Goal: Task Accomplishment & Management: Manage account settings

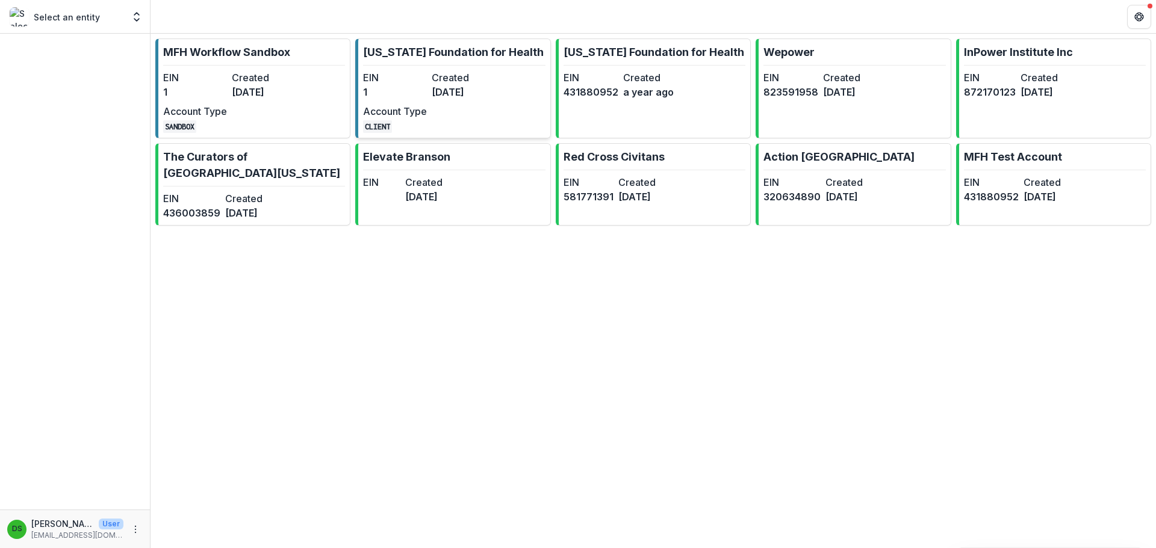
click at [417, 113] on dt "Account Type" at bounding box center [395, 111] width 64 height 14
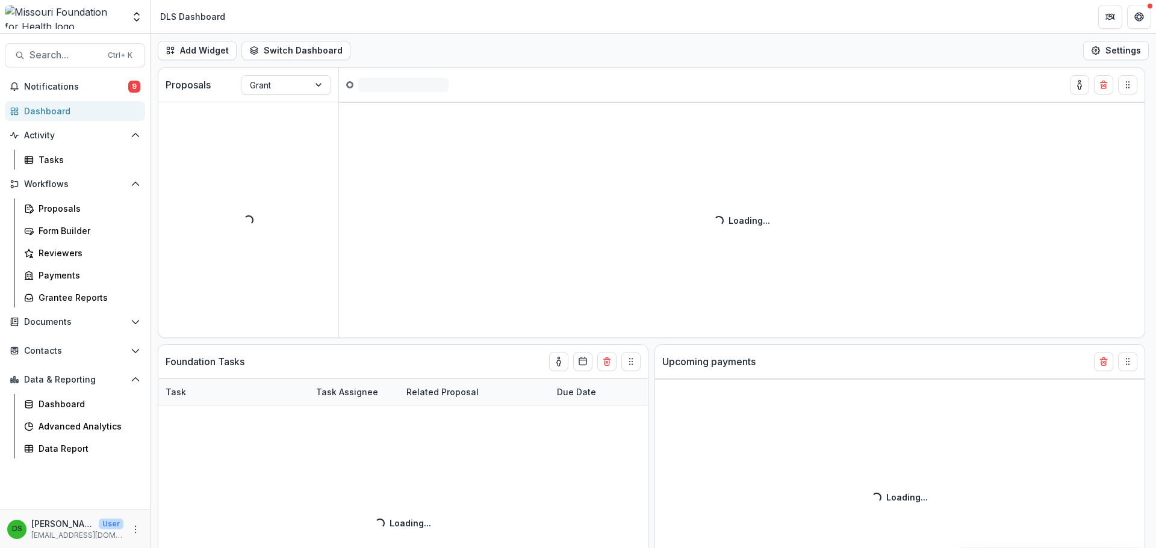
click at [119, 43] on div "Search... Ctrl + K Notifications 9 Dashboard Activity Tasks Workflows Proposals…" at bounding box center [75, 291] width 151 height 515
click at [118, 56] on div "Ctrl + K" at bounding box center [119, 55] width 29 height 13
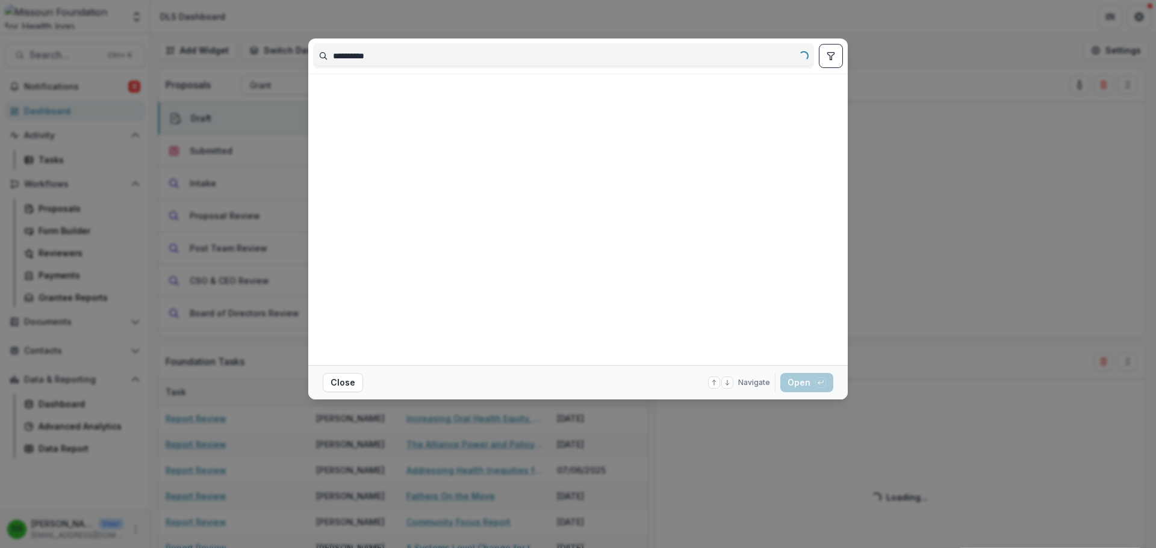
type input "**********"
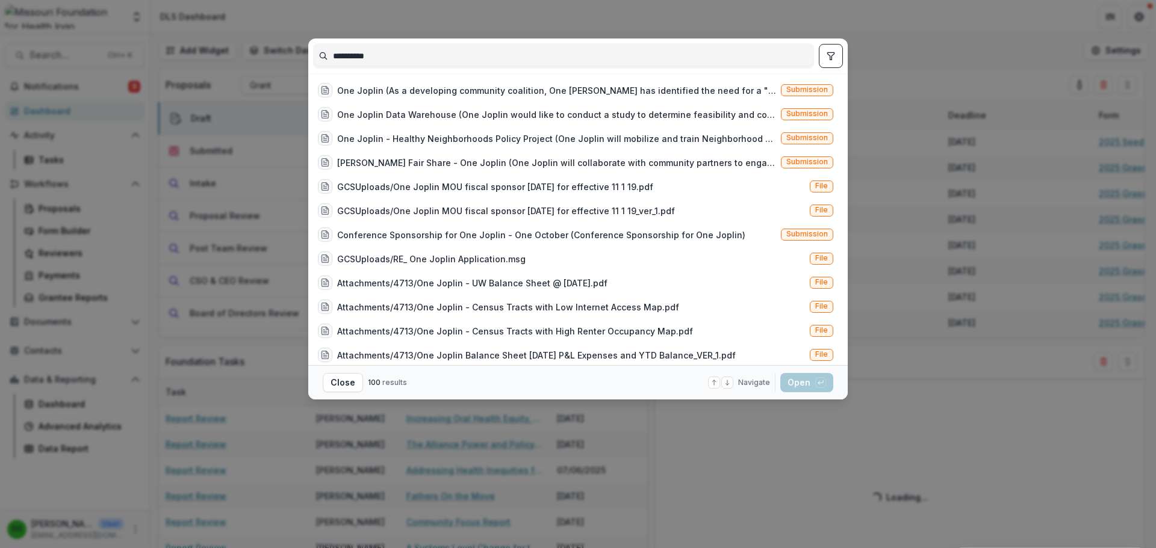
click at [822, 64] on button "toggle filters" at bounding box center [831, 56] width 24 height 24
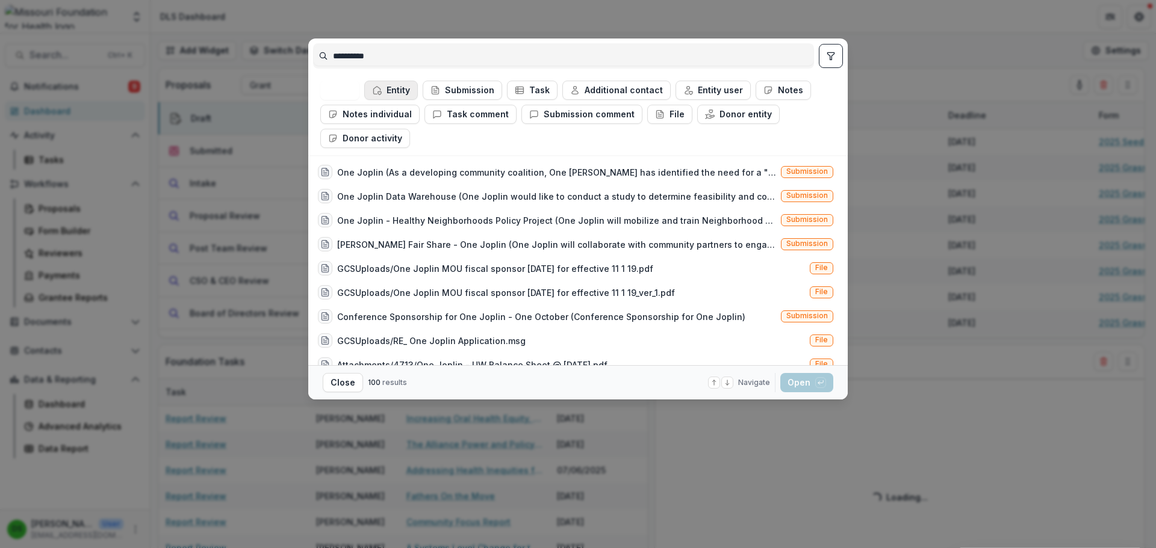
click at [399, 90] on button "Entity" at bounding box center [391, 90] width 54 height 19
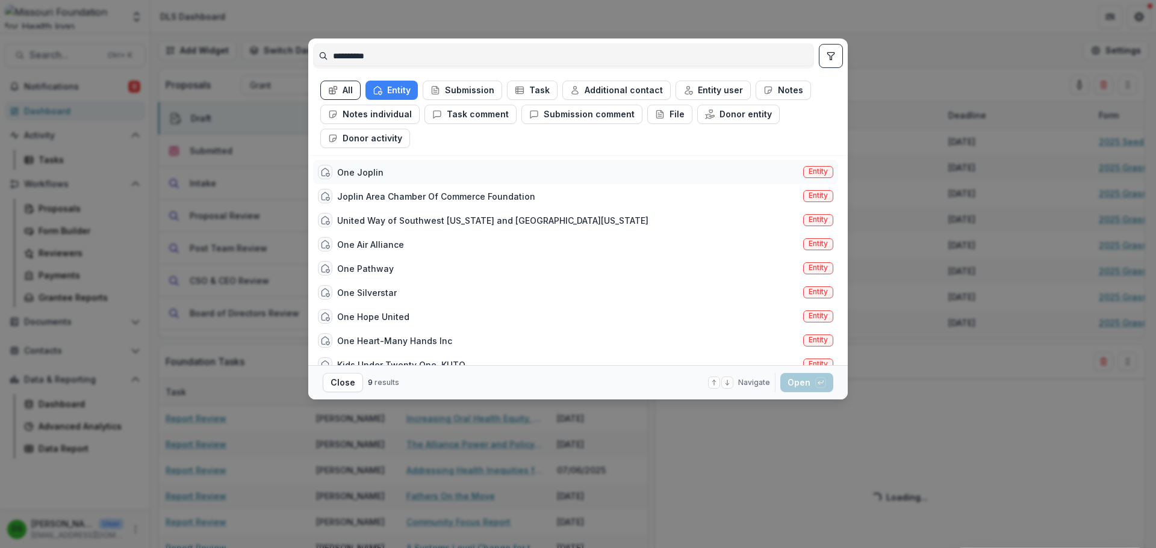
click at [396, 173] on div "One Joplin Entity" at bounding box center [575, 172] width 525 height 24
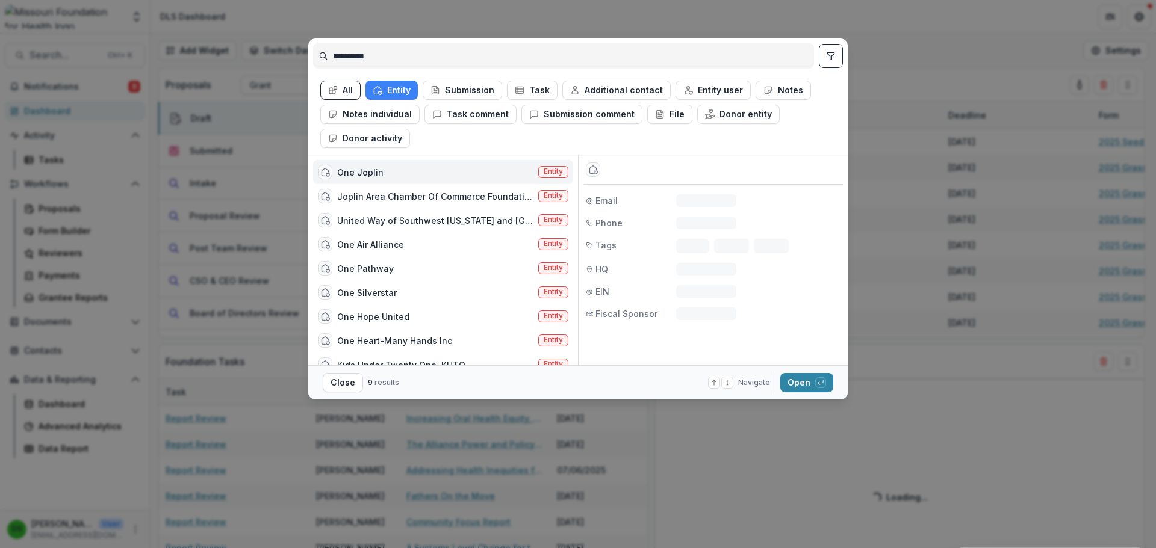
click at [396, 173] on div "One Joplin Entity" at bounding box center [443, 172] width 260 height 24
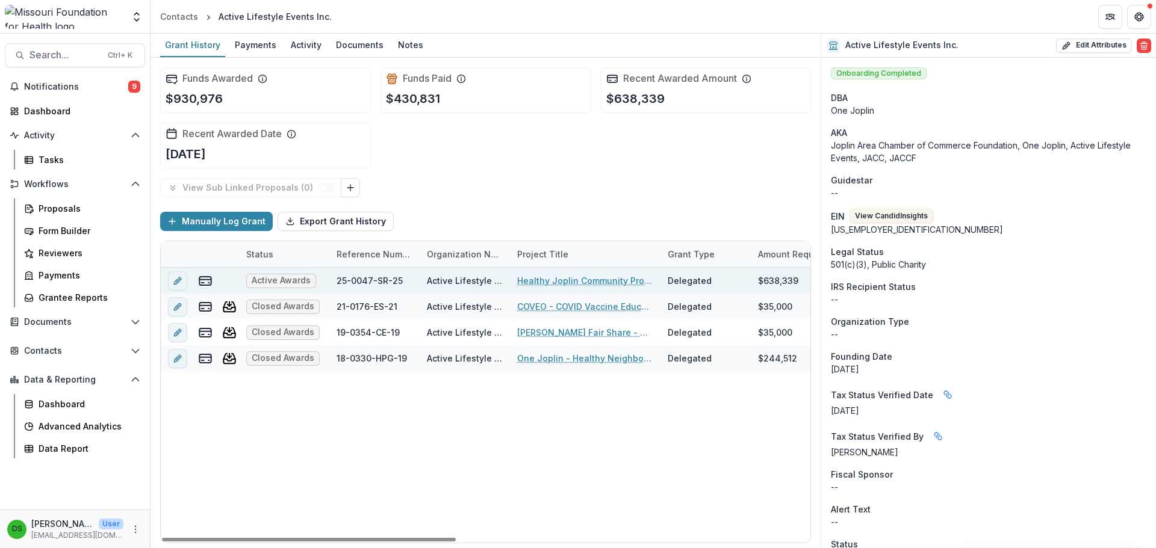
click at [560, 278] on link "Healthy Joplin Community Project" at bounding box center [585, 281] width 136 height 13
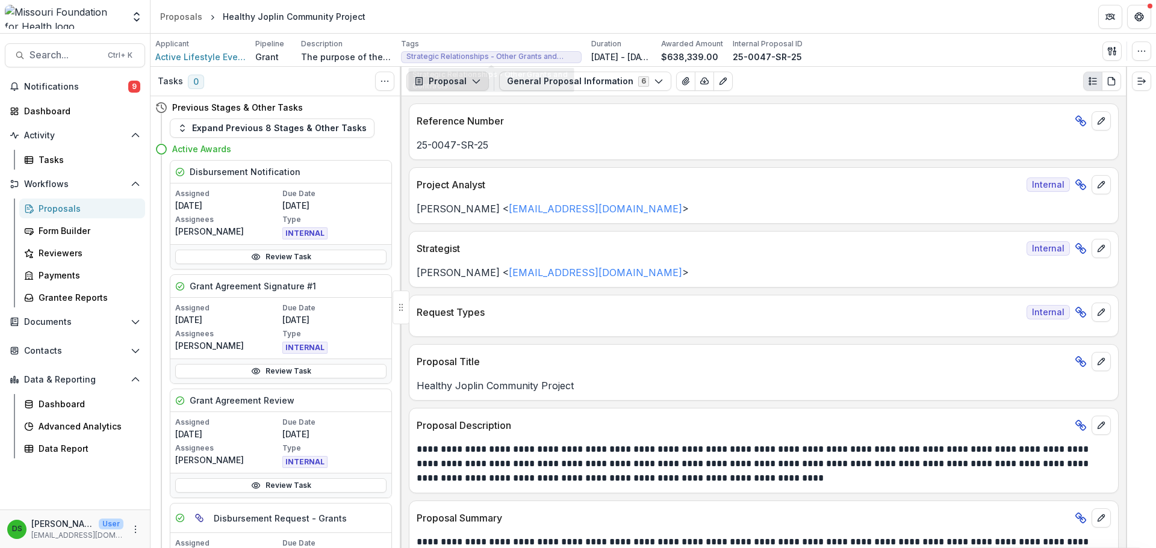
click at [447, 81] on button "Proposal" at bounding box center [447, 81] width 82 height 19
click at [1111, 51] on icon "button" at bounding box center [1110, 51] width 4 height 8
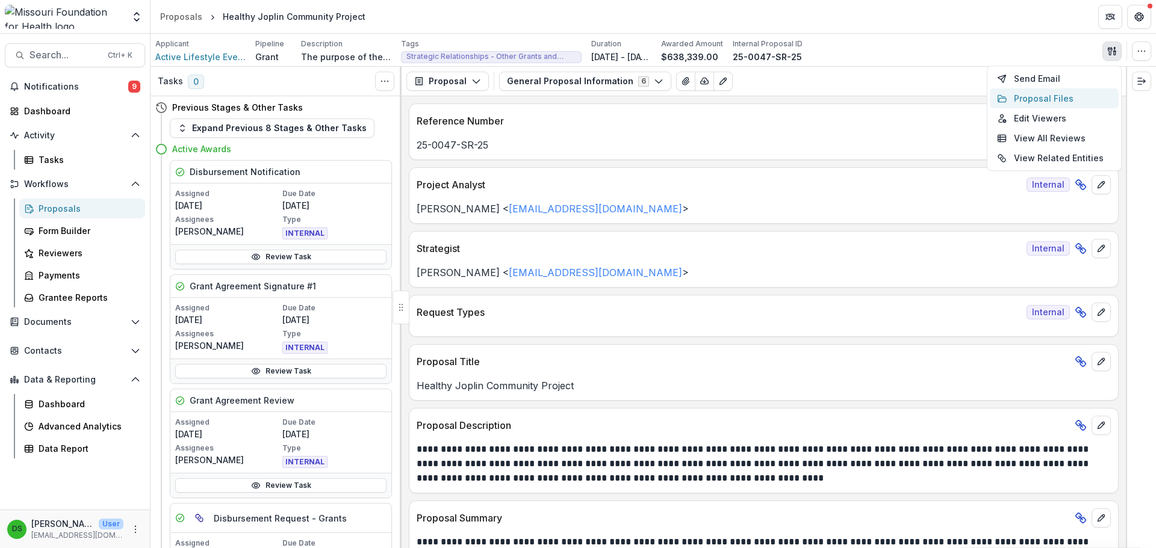
click at [1011, 92] on button "Proposal Files" at bounding box center [1054, 98] width 129 height 20
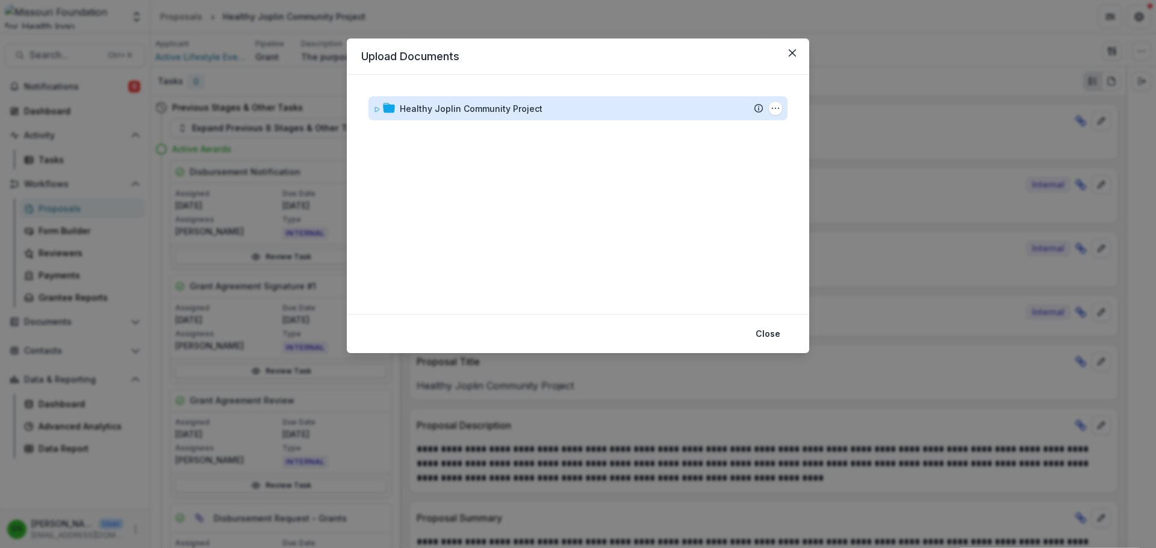
click at [500, 110] on div "Healthy Joplin Community Project" at bounding box center [471, 108] width 143 height 13
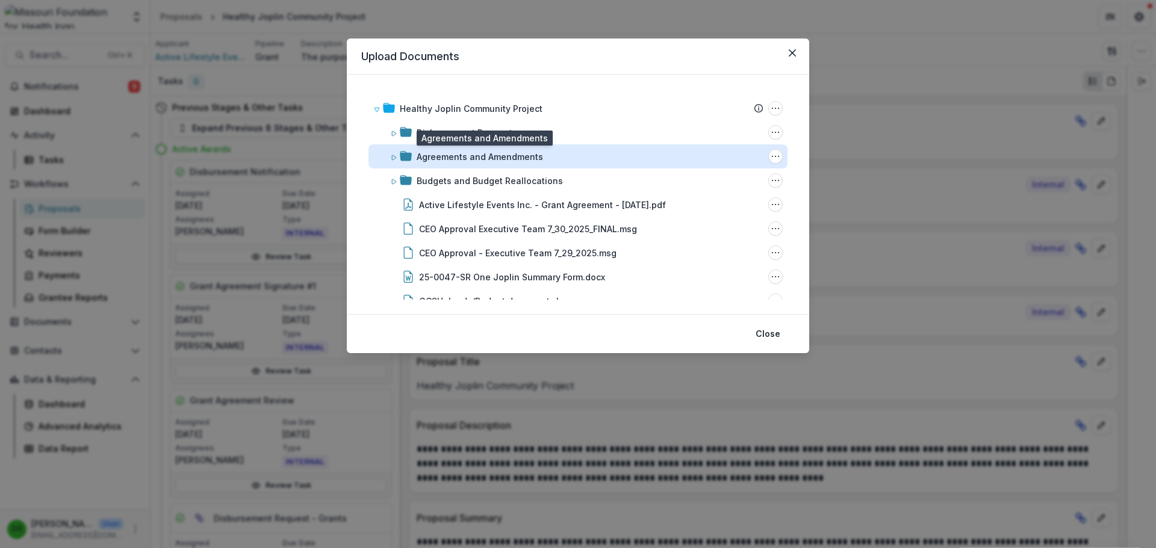
click at [498, 159] on div "Agreements and Amendments" at bounding box center [480, 157] width 126 height 13
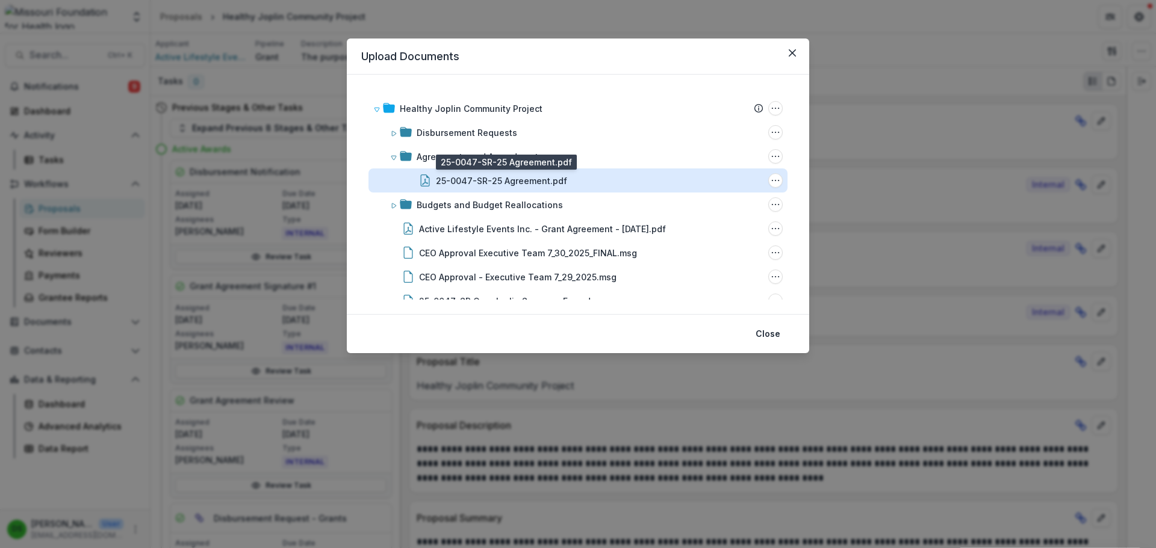
click at [500, 182] on div "25-0047-SR-25 Agreement.pdf" at bounding box center [501, 181] width 131 height 13
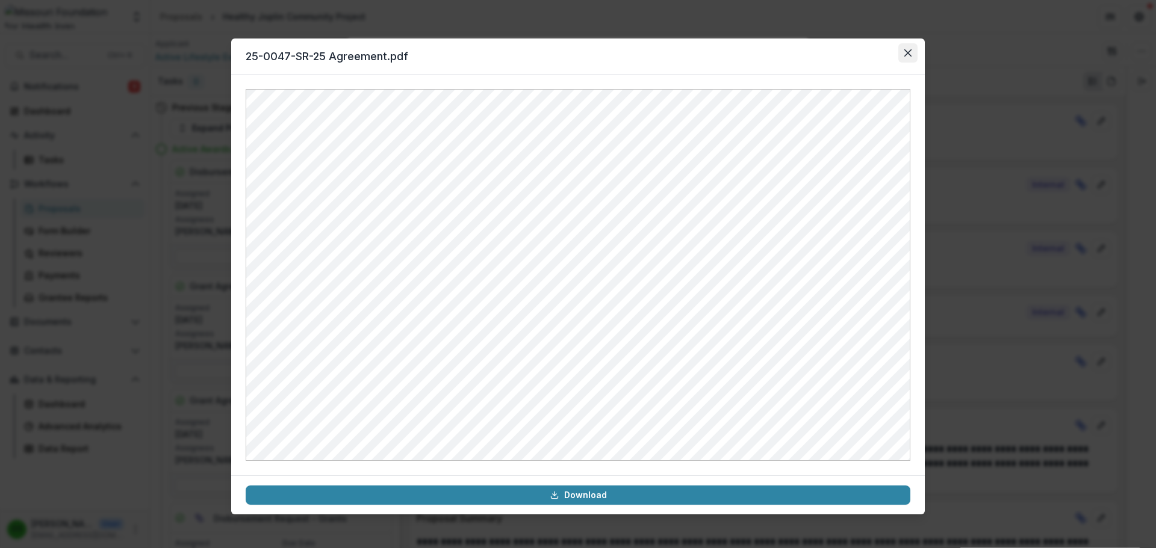
click at [907, 53] on icon "Close" at bounding box center [907, 52] width 7 height 7
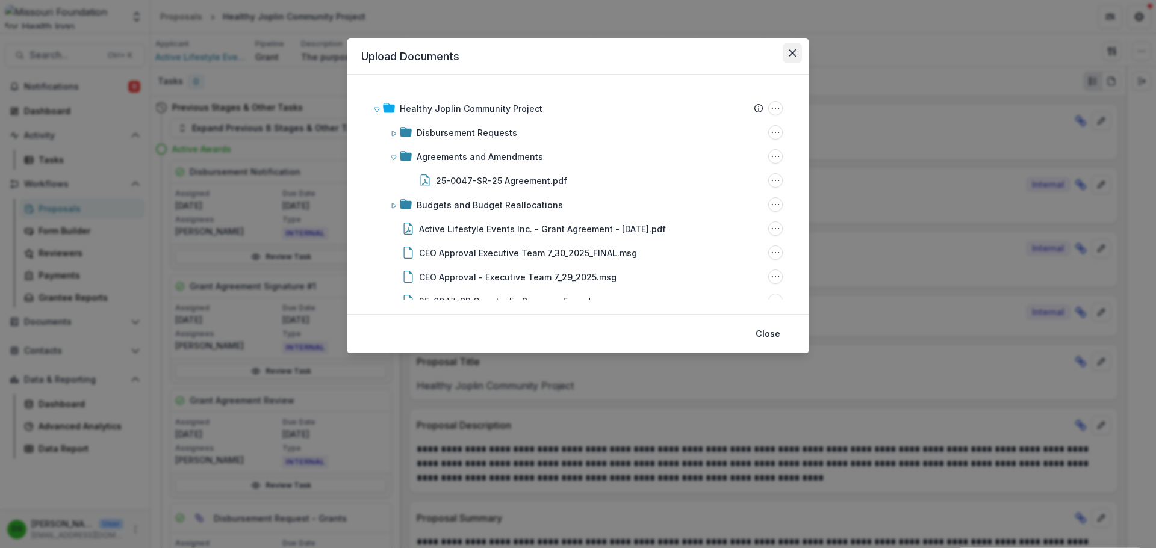
click at [790, 48] on button "Close" at bounding box center [792, 52] width 19 height 19
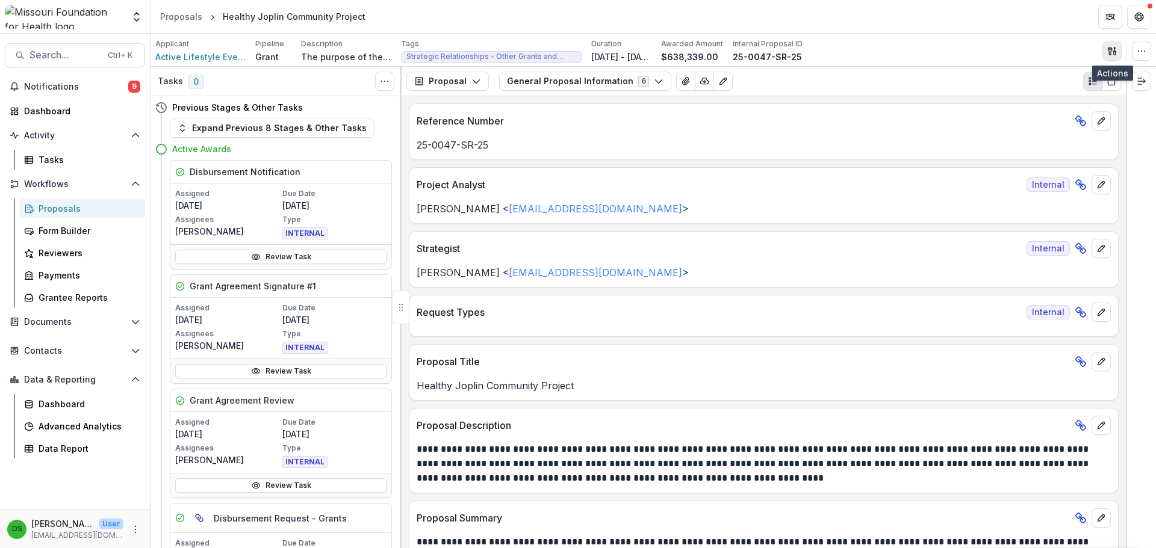
click at [1114, 52] on icon "button" at bounding box center [1112, 51] width 10 height 10
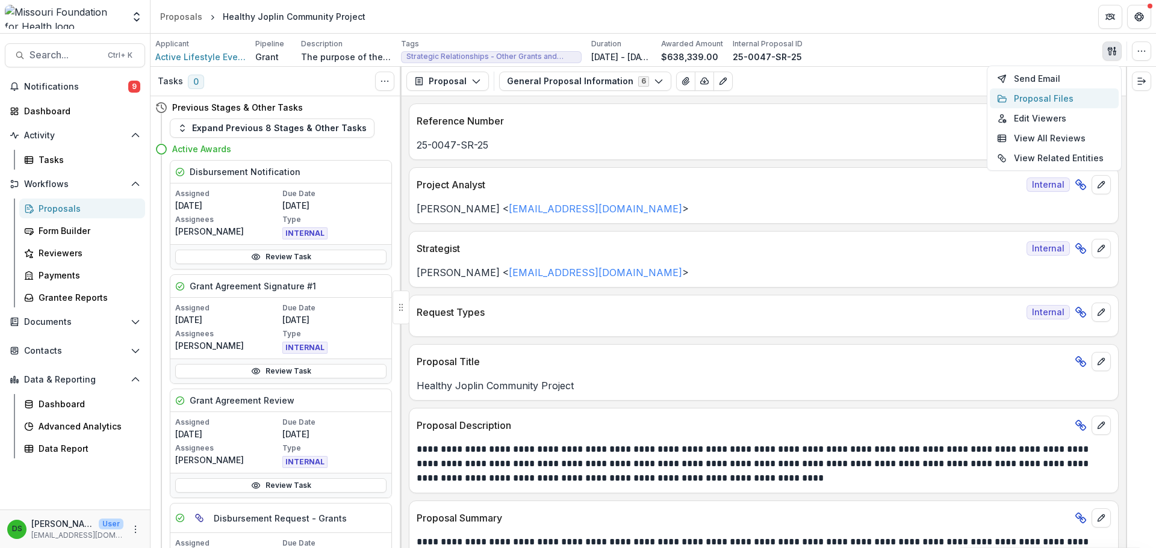
click at [1043, 94] on button "Proposal Files" at bounding box center [1054, 98] width 129 height 20
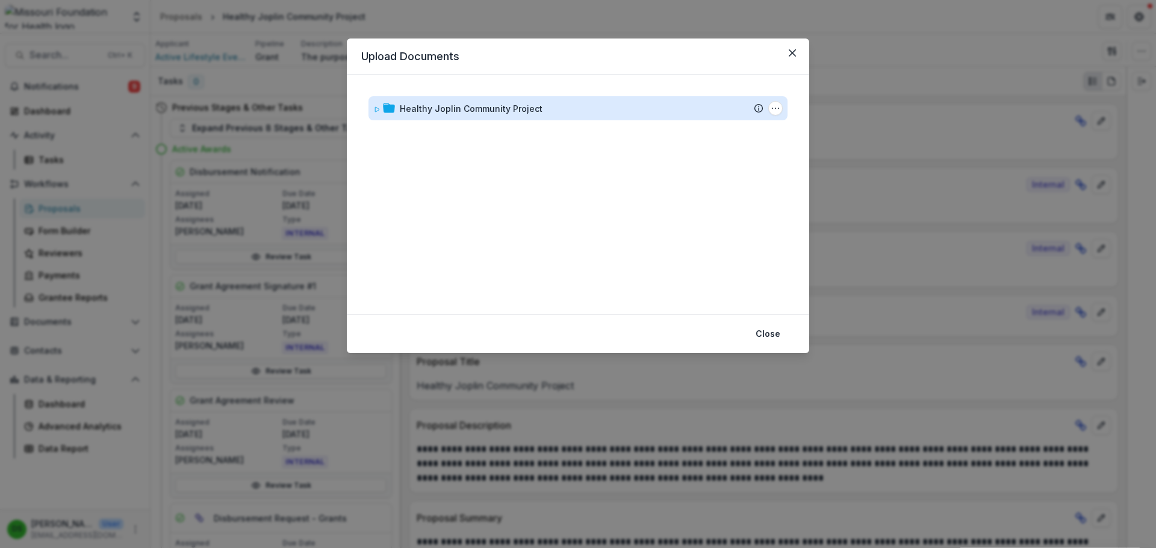
click at [518, 109] on div "Healthy Joplin Community Project" at bounding box center [471, 108] width 143 height 13
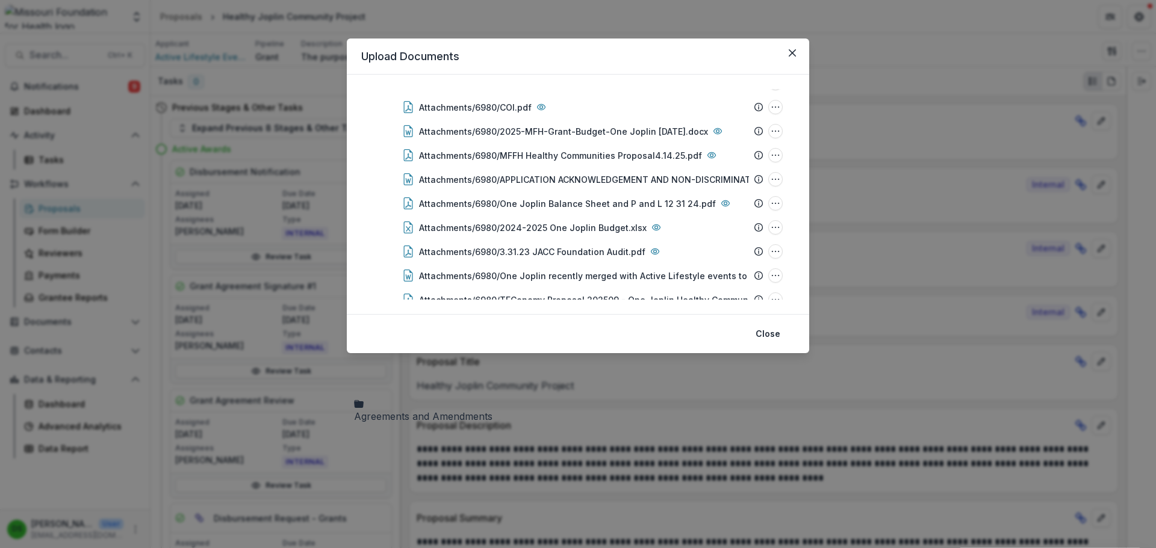
scroll to position [334, 0]
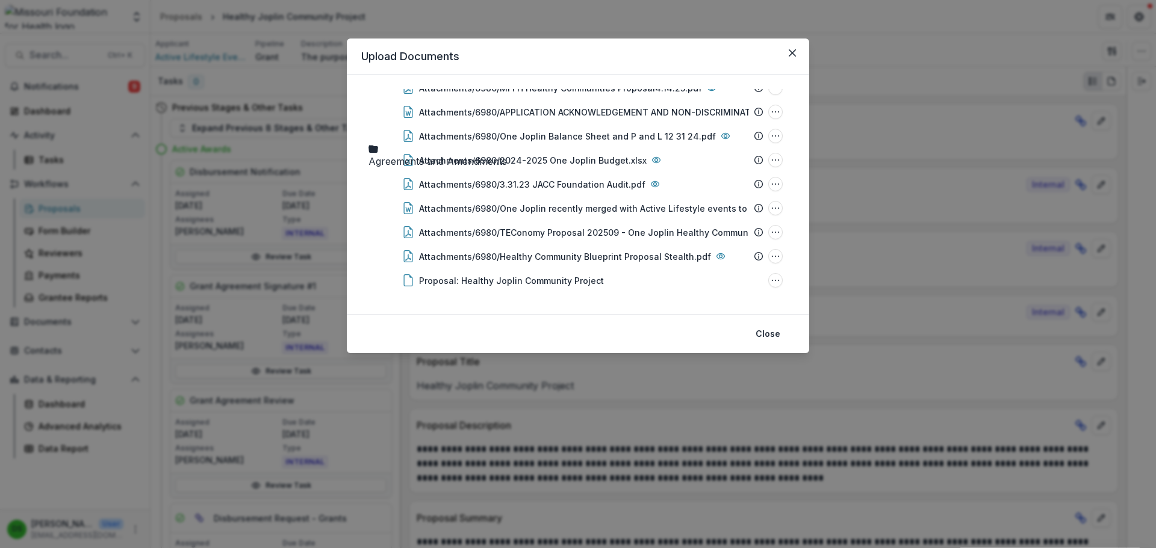
drag, startPoint x: 511, startPoint y: 157, endPoint x: 497, endPoint y: 412, distance: 255.7
click at [497, 314] on div "Healthy Joplin Community Project Submission Temelio Proposal Attached proposal …" at bounding box center [578, 195] width 462 height 240
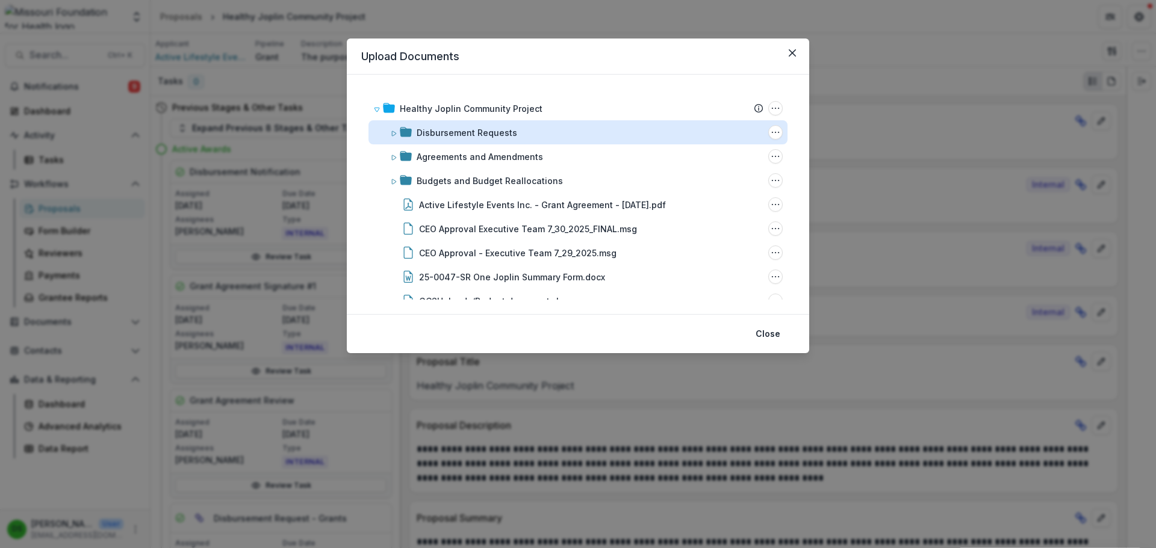
click at [495, 135] on div "Disbursement Requests" at bounding box center [467, 132] width 101 height 13
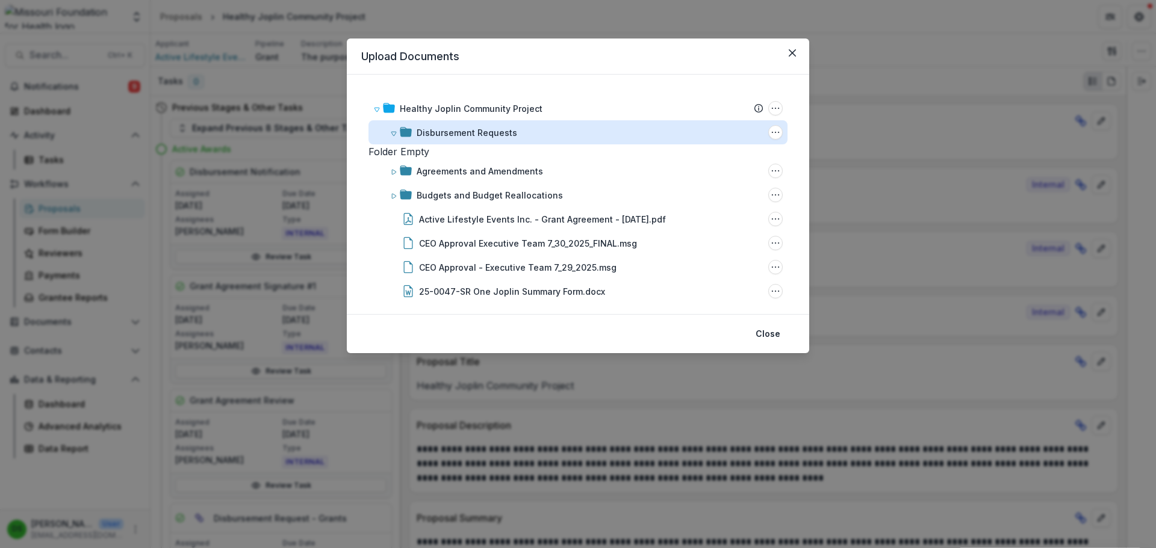
click at [495, 135] on div "Disbursement Requests" at bounding box center [467, 132] width 101 height 13
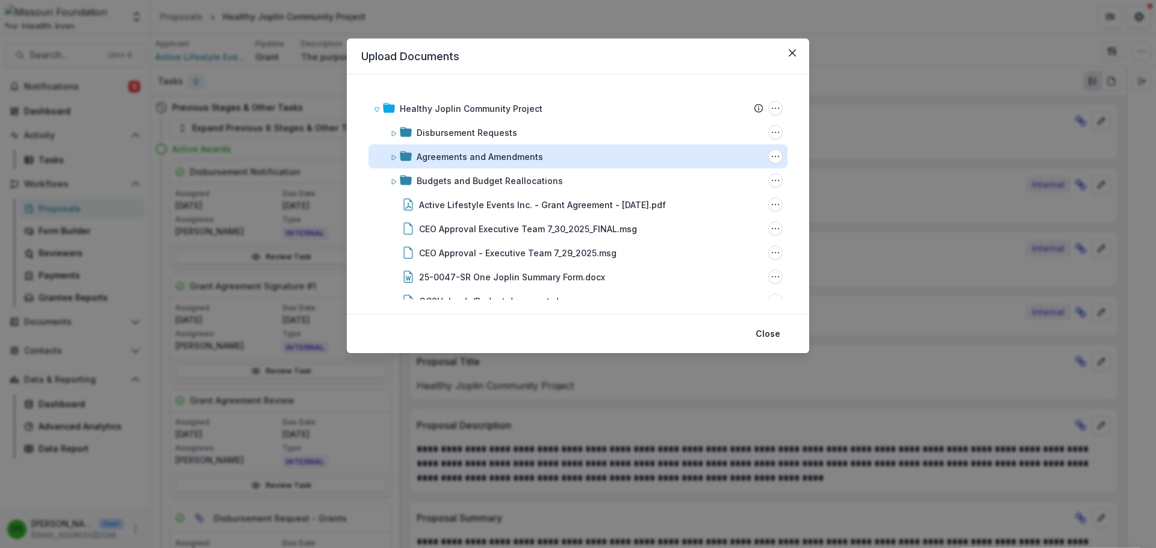
click at [495, 160] on div "Agreements and Amendments" at bounding box center [480, 157] width 126 height 13
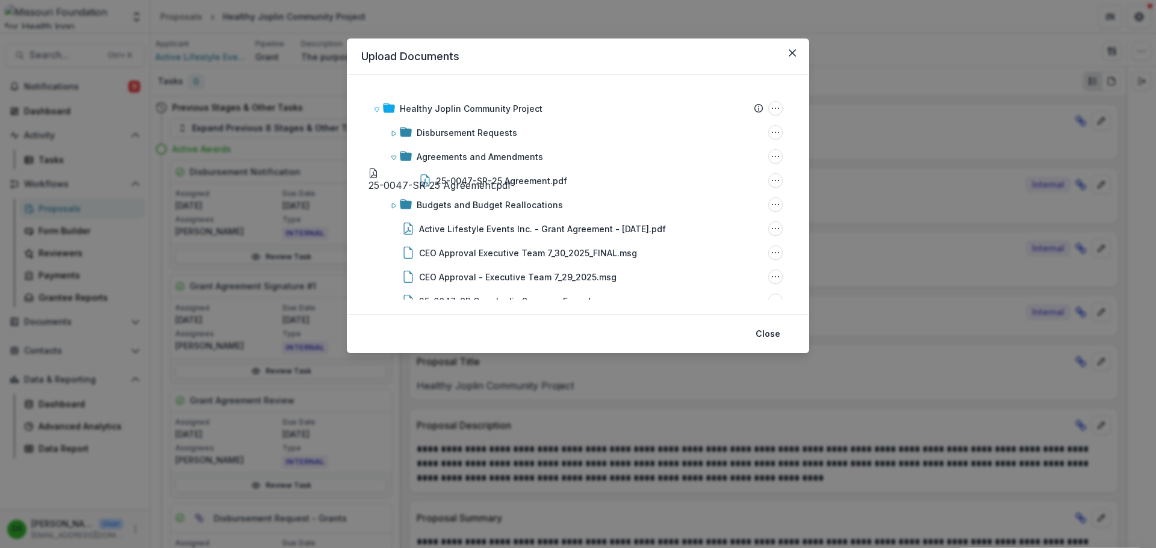
drag, startPoint x: 495, startPoint y: 181, endPoint x: 498, endPoint y: 166, distance: 15.2
click at [498, 166] on div "Healthy Joplin Community Project Submission Temelio Proposal Attached proposal …" at bounding box center [578, 195] width 462 height 240
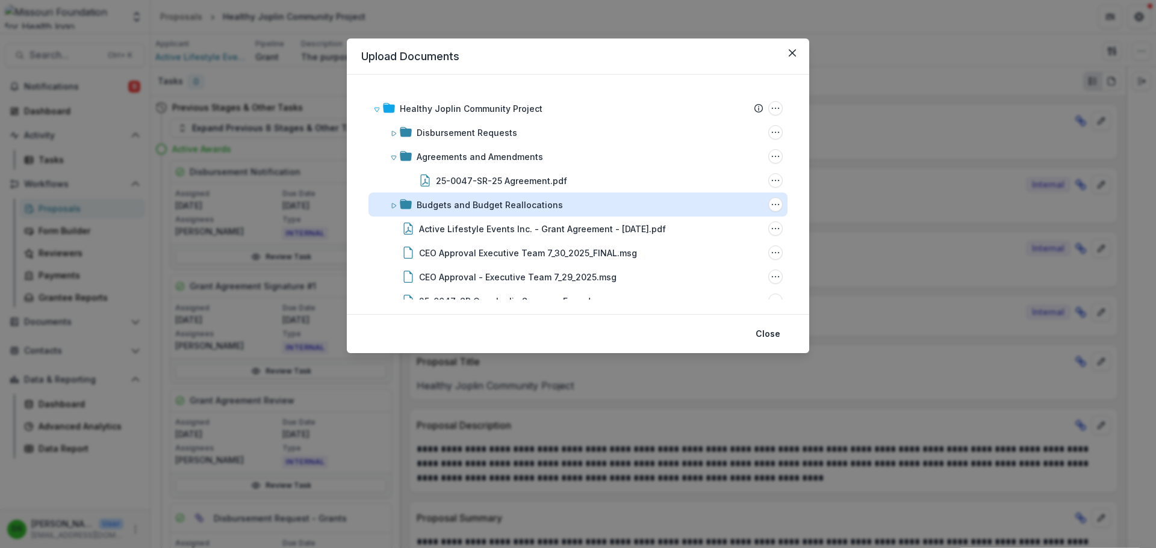
click at [495, 205] on div "Budgets and Budget Reallocations" at bounding box center [490, 205] width 146 height 13
click at [772, 201] on icon "Budgets and Budget Reallocations Options" at bounding box center [776, 205] width 10 height 10
click at [700, 156] on button "Add Subfolder" at bounding box center [715, 160] width 129 height 20
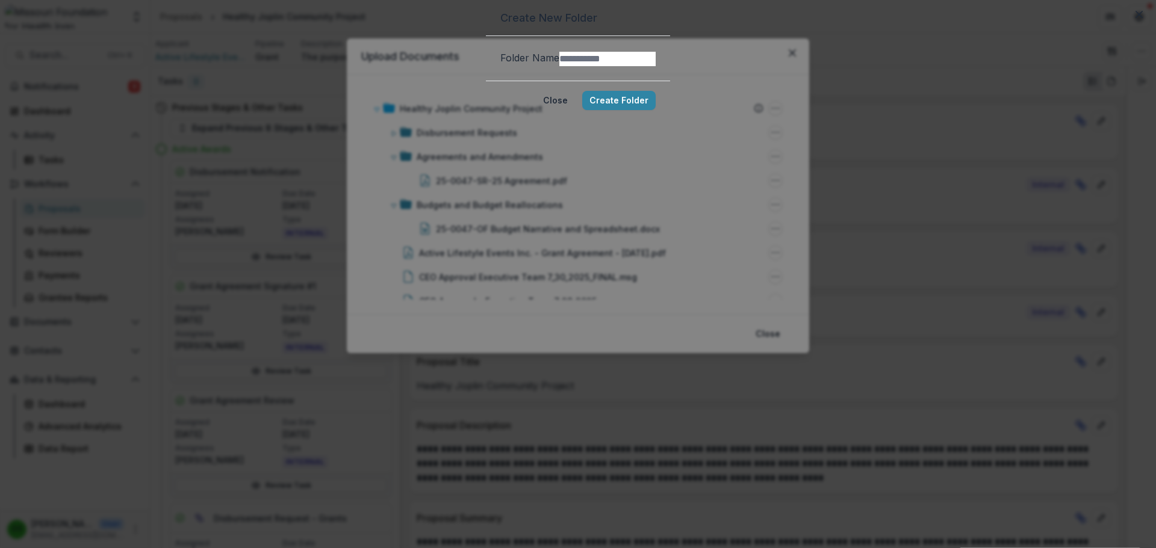
click at [592, 66] on input "Folder Name" at bounding box center [607, 59] width 96 height 14
type input "******"
click at [652, 110] on button "Create Folder" at bounding box center [618, 100] width 73 height 19
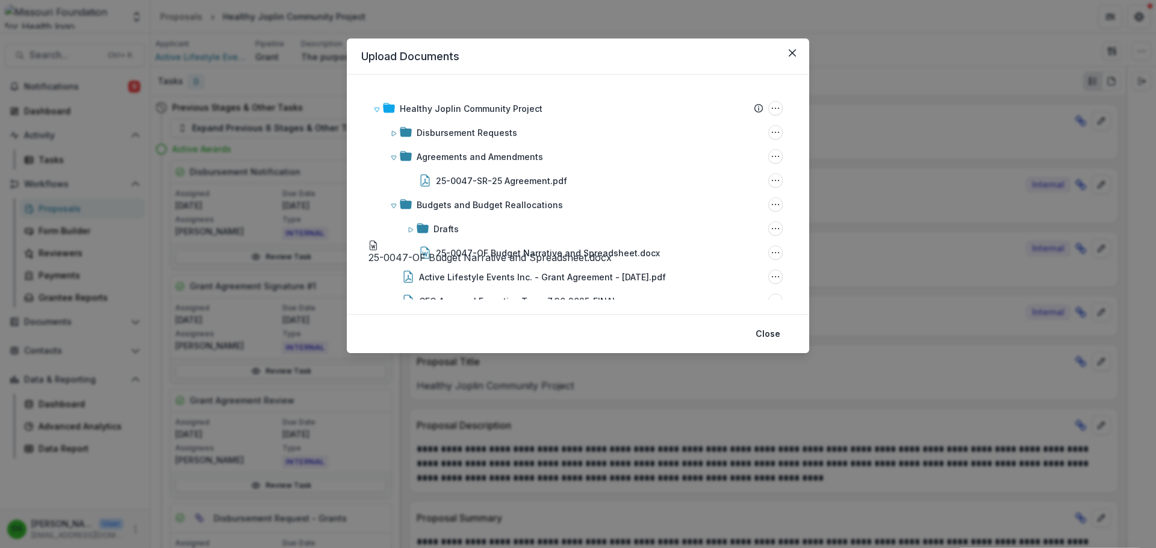
drag, startPoint x: 469, startPoint y: 251, endPoint x: 468, endPoint y: 233, distance: 18.1
click at [468, 233] on div "Healthy Joplin Community Project Submission Temelio Proposal Attached proposal …" at bounding box center [578, 195] width 462 height 240
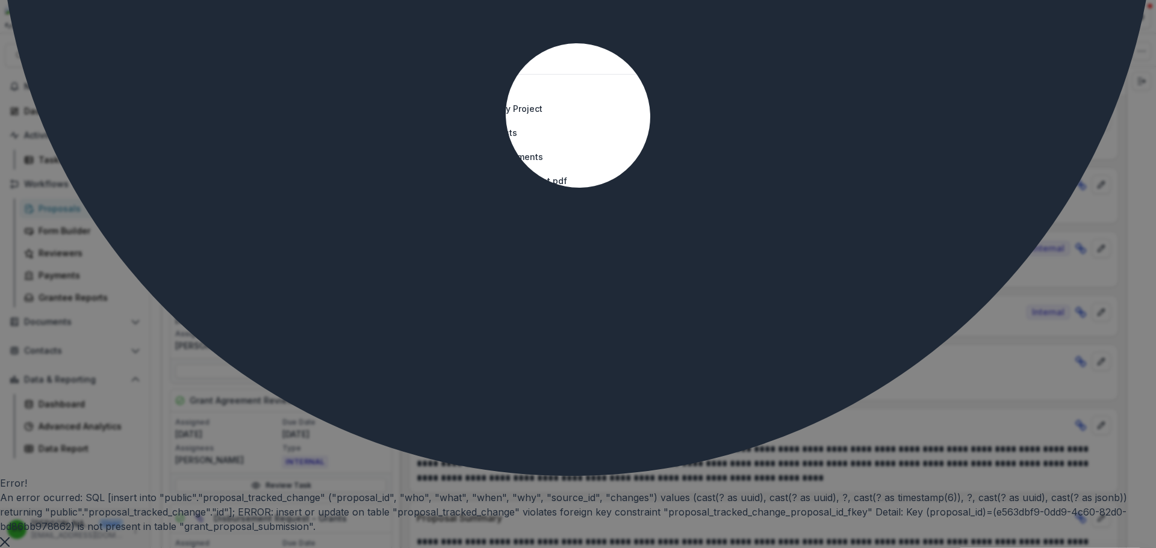
click at [10, 538] on icon "Close" at bounding box center [5, 543] width 10 height 10
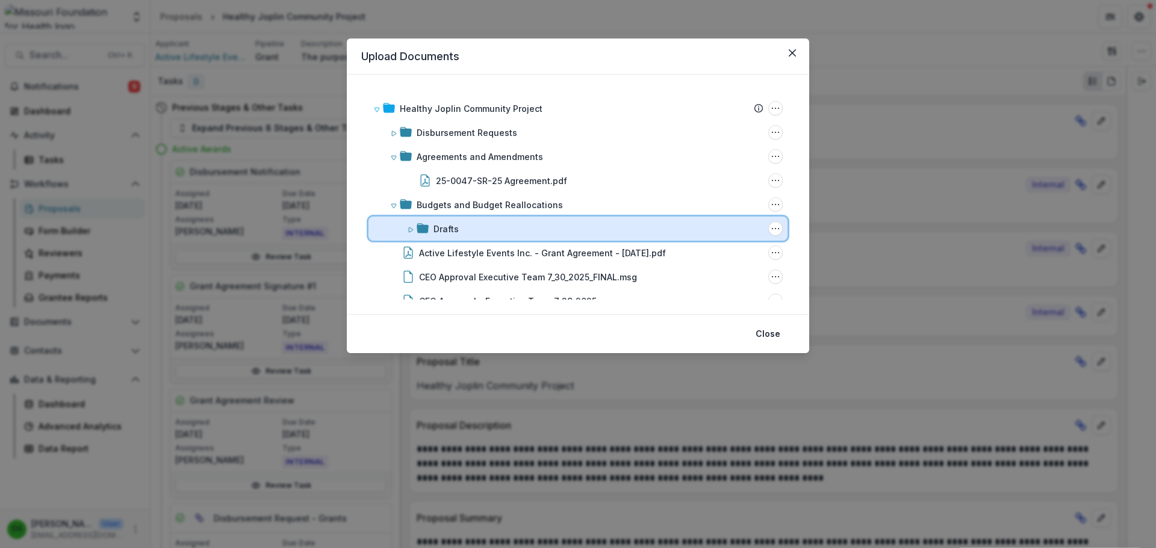
click at [530, 236] on div "Drafts Folder Options Rename Add Subfolder Delete" at bounding box center [577, 229] width 419 height 24
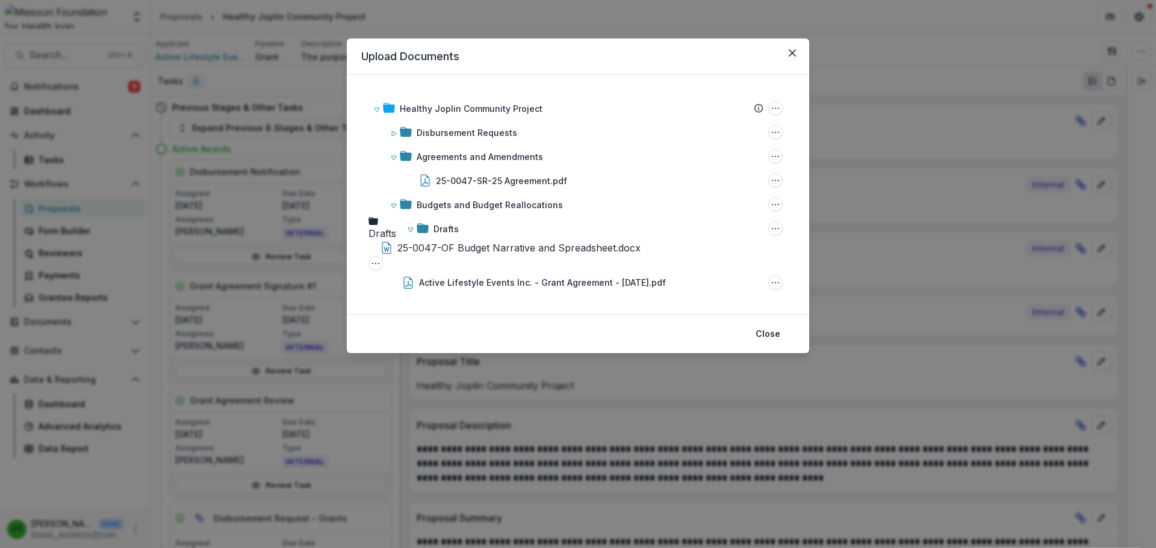
drag, startPoint x: 524, startPoint y: 256, endPoint x: 468, endPoint y: 234, distance: 60.8
click at [468, 234] on div "Healthy Joplin Community Project Submission Temelio Proposal Attached proposal …" at bounding box center [578, 195] width 462 height 240
drag, startPoint x: 467, startPoint y: 231, endPoint x: 471, endPoint y: 215, distance: 16.8
click at [471, 215] on div "Healthy Joplin Community Project Submission Temelio Proposal Attached proposal …" at bounding box center [578, 195] width 462 height 240
drag, startPoint x: 469, startPoint y: 207, endPoint x: 476, endPoint y: 113, distance: 94.8
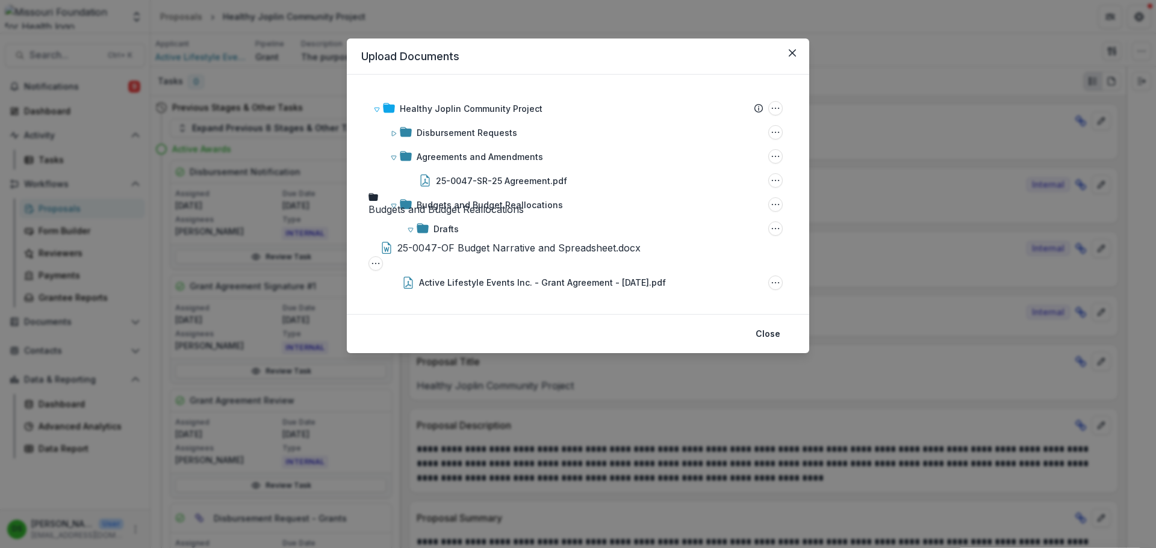
click at [476, 113] on div "Healthy Joplin Community Project Submission Temelio Proposal Attached proposal …" at bounding box center [578, 195] width 462 height 240
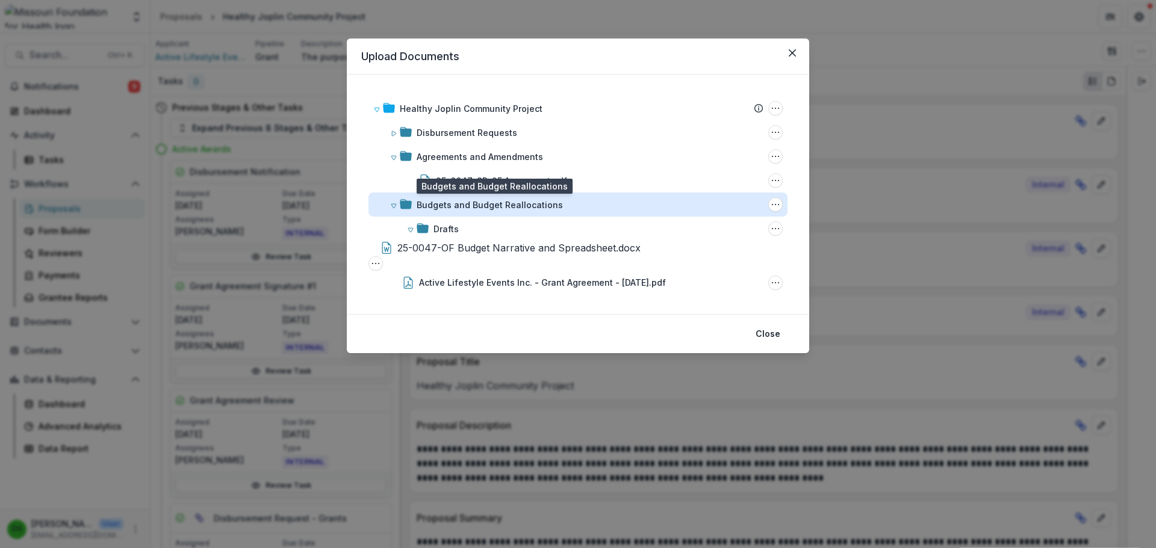
click at [468, 208] on div "Budgets and Budget Reallocations" at bounding box center [490, 205] width 146 height 13
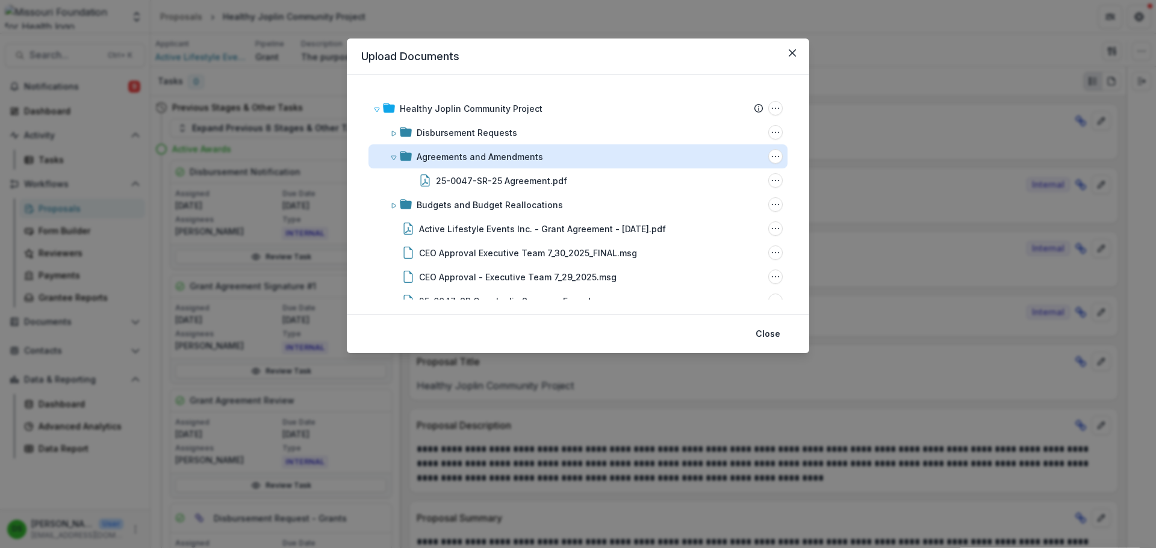
click at [469, 156] on div "Agreements and Amendments" at bounding box center [480, 157] width 126 height 13
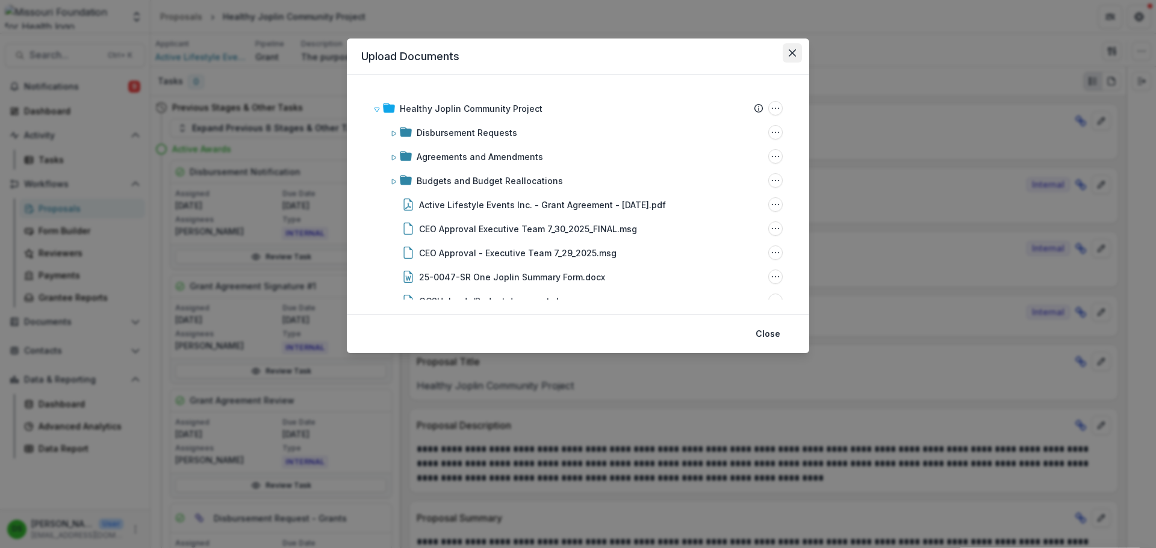
click at [790, 52] on icon "Close" at bounding box center [792, 52] width 7 height 7
